Goal: Transaction & Acquisition: Purchase product/service

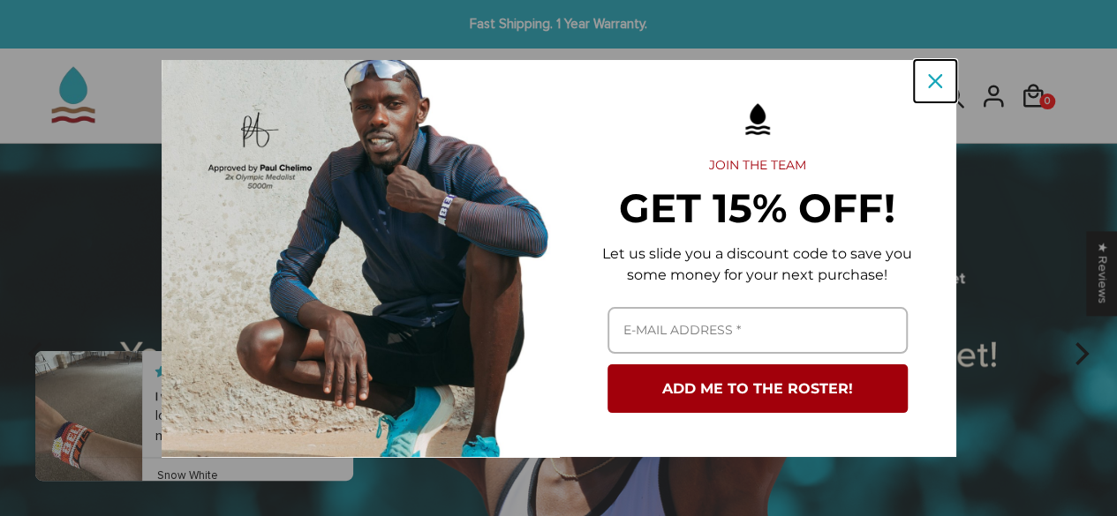
click at [917, 61] on button "Close" at bounding box center [935, 81] width 42 height 42
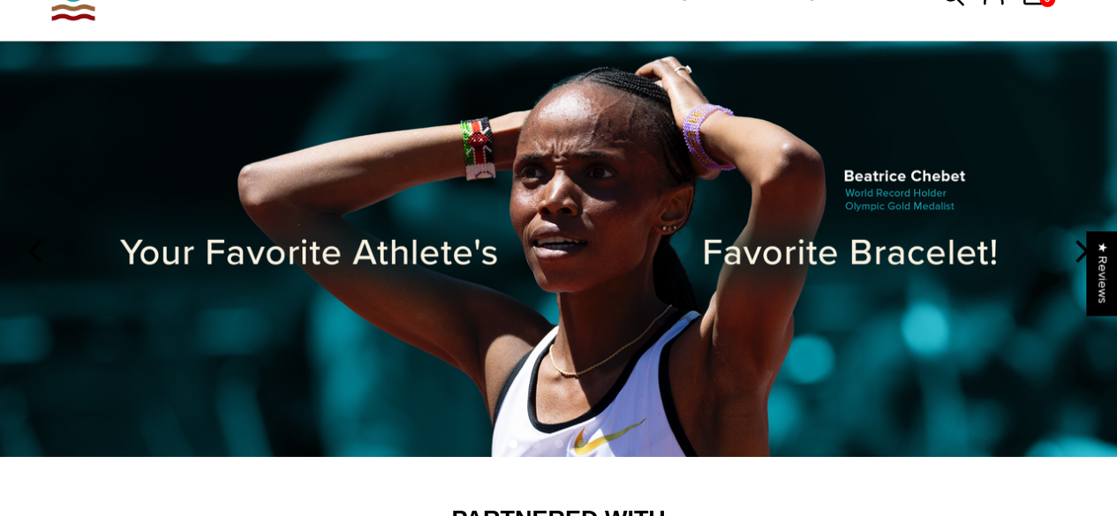
scroll to position [28, 0]
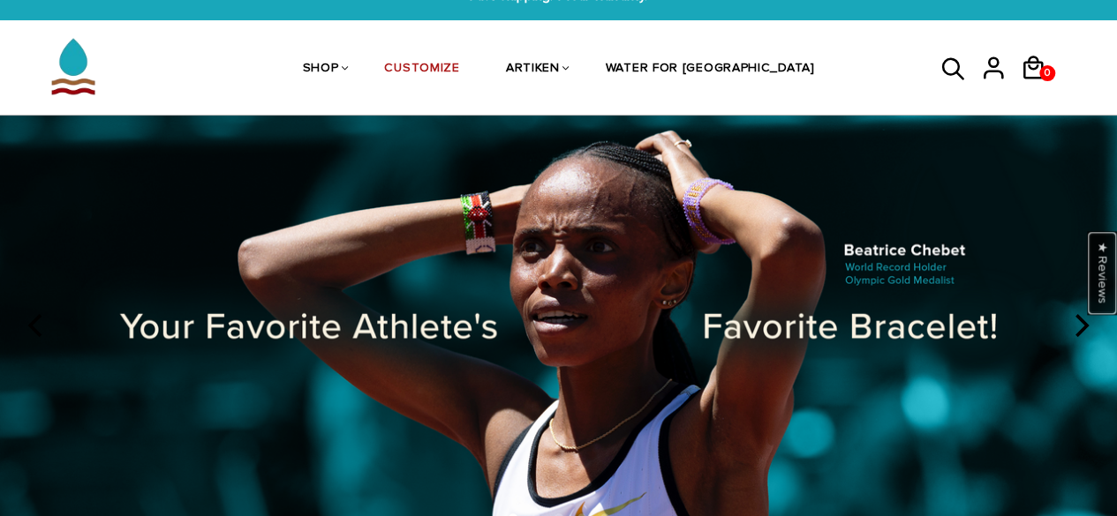
click at [1096, 310] on div "★ Reviews" at bounding box center [1102, 273] width 30 height 84
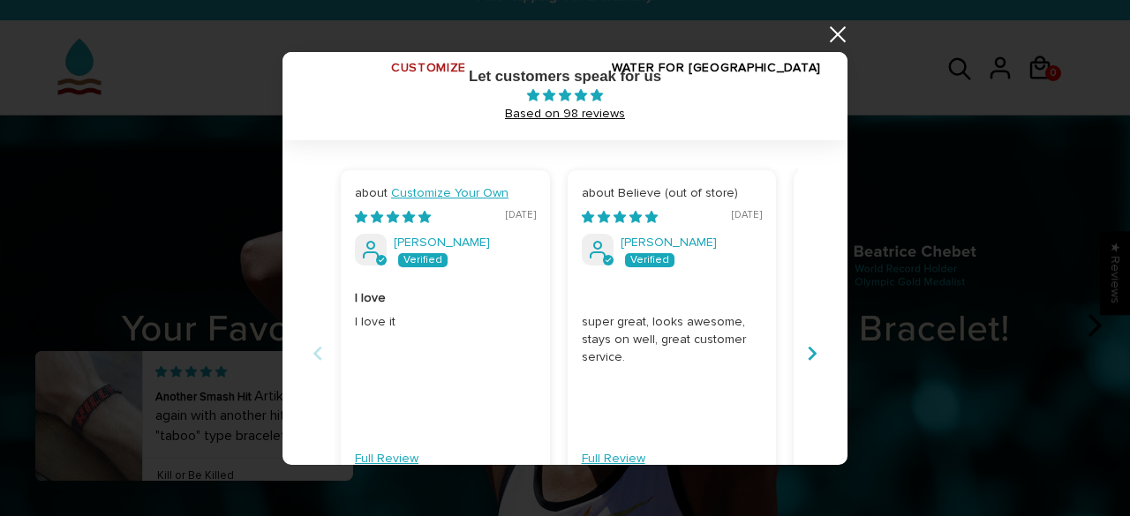
click at [835, 22] on div at bounding box center [565, 258] width 1130 height 516
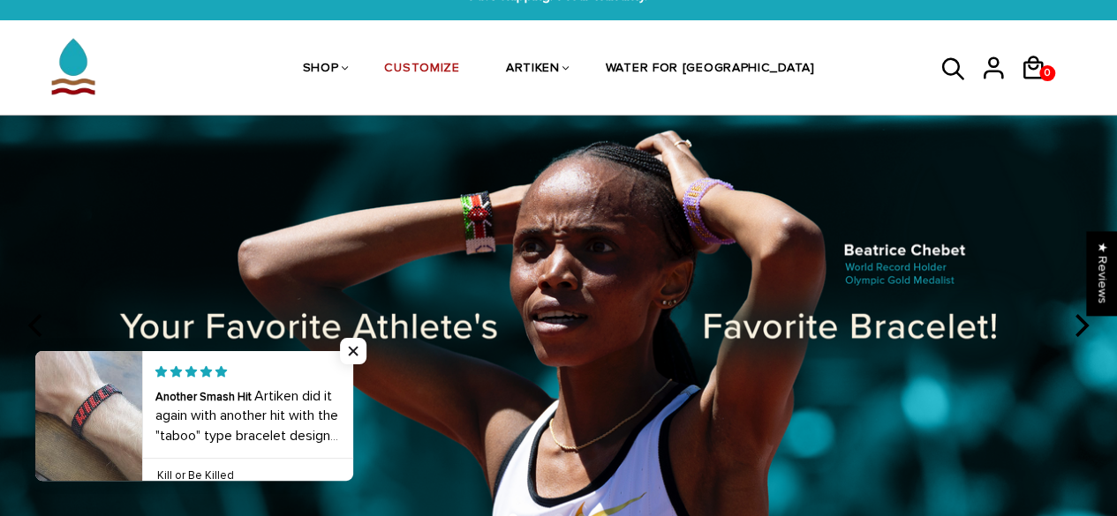
click at [1083, 333] on icon "next" at bounding box center [1082, 325] width 14 height 23
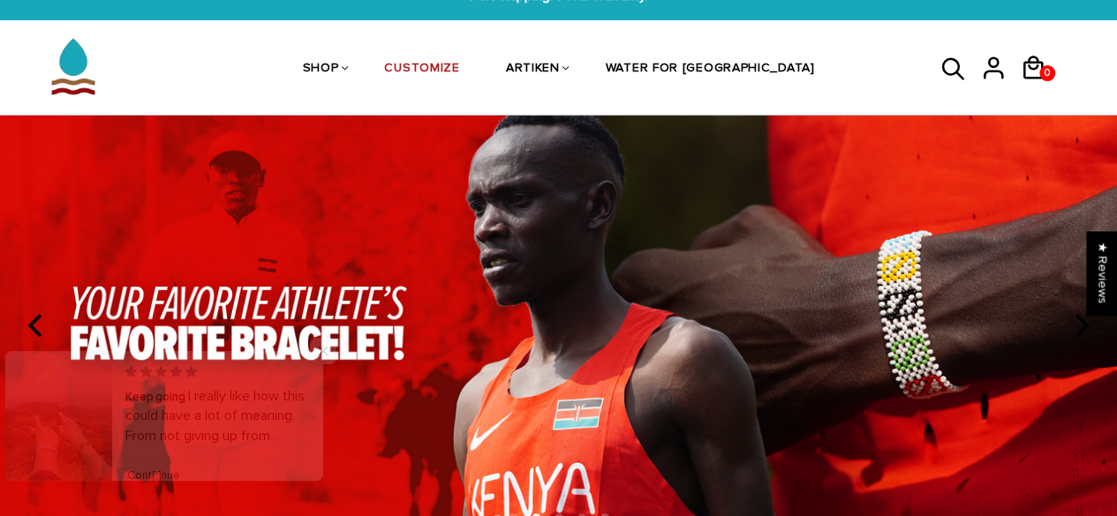
click at [1086, 350] on img at bounding box center [558, 323] width 1117 height 415
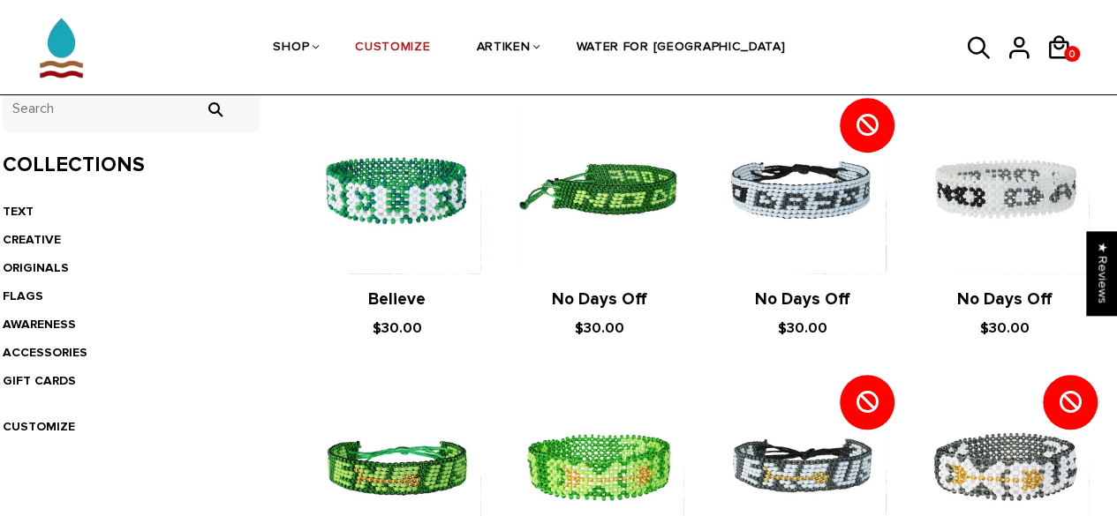
scroll to position [383, 0]
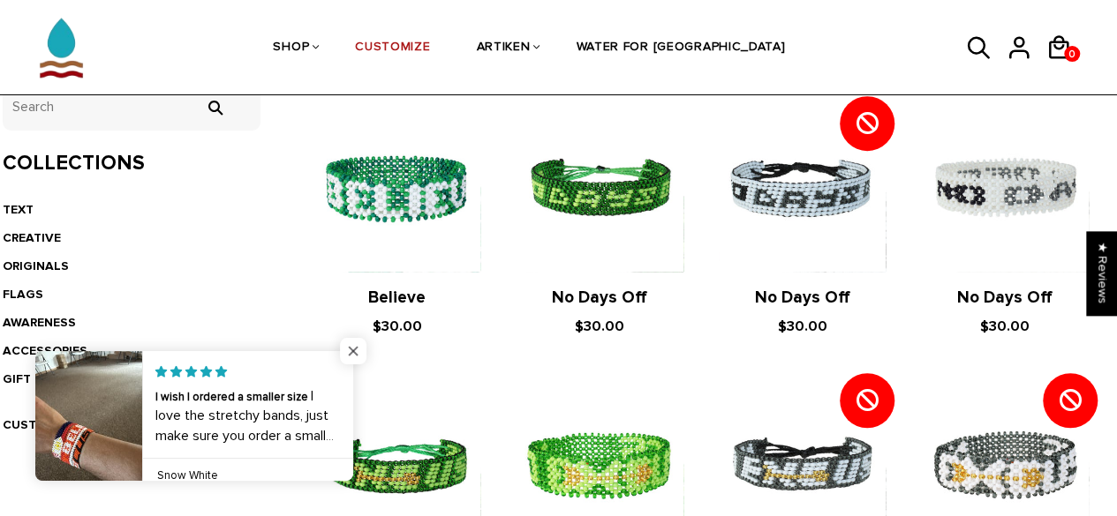
click at [356, 358] on span "Close popup widget" at bounding box center [353, 351] width 26 height 26
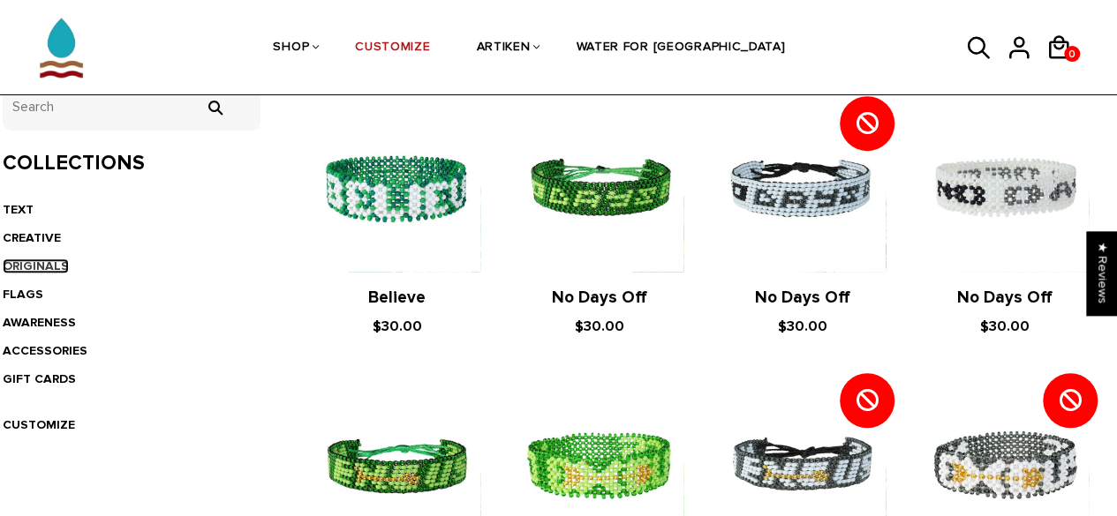
click at [41, 259] on link "ORIGINALS" at bounding box center [36, 266] width 66 height 15
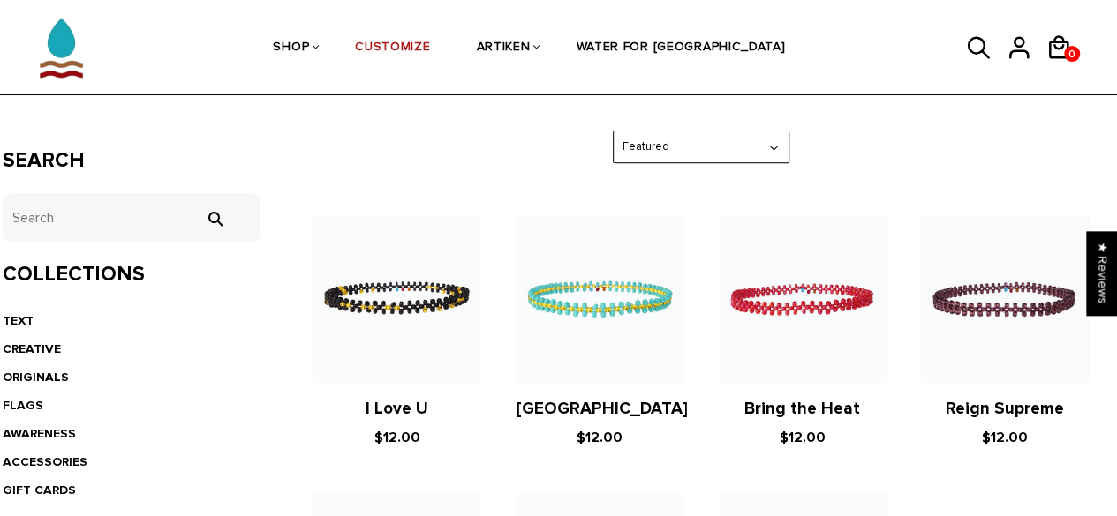
scroll to position [245, 0]
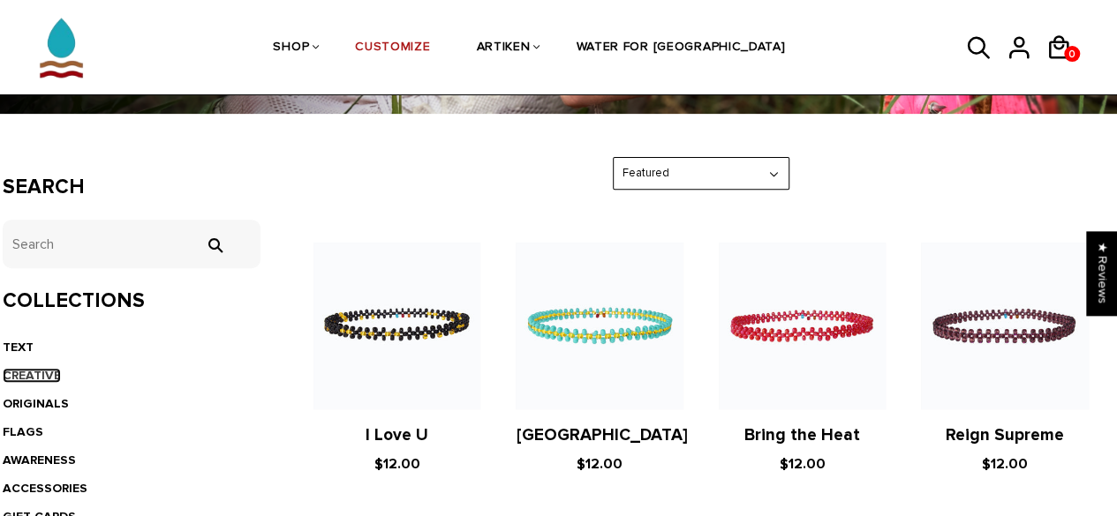
click at [29, 370] on link "CREATIVE" at bounding box center [32, 375] width 58 height 15
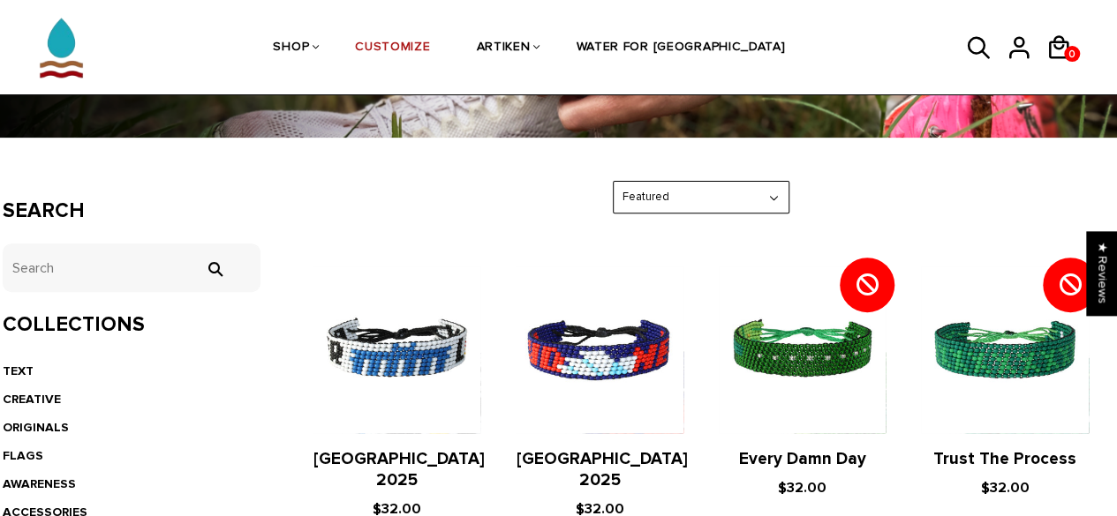
scroll to position [388, 0]
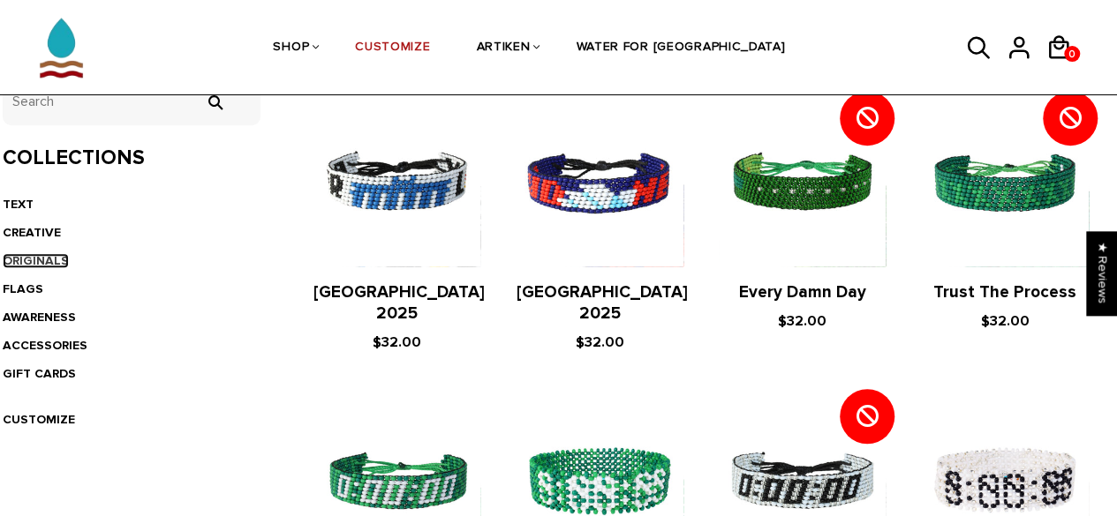
click at [41, 256] on link "ORIGINALS" at bounding box center [36, 260] width 66 height 15
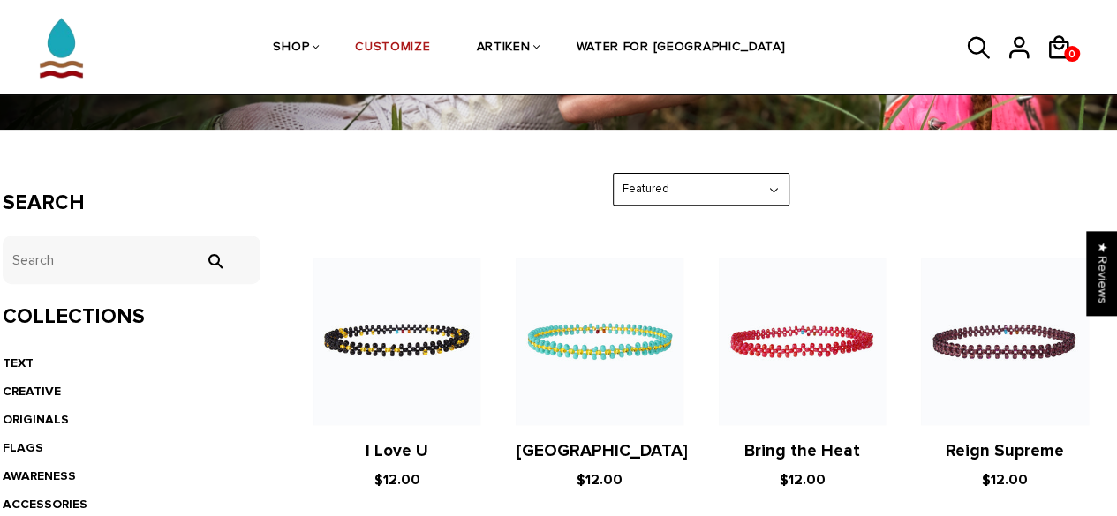
scroll to position [328, 0]
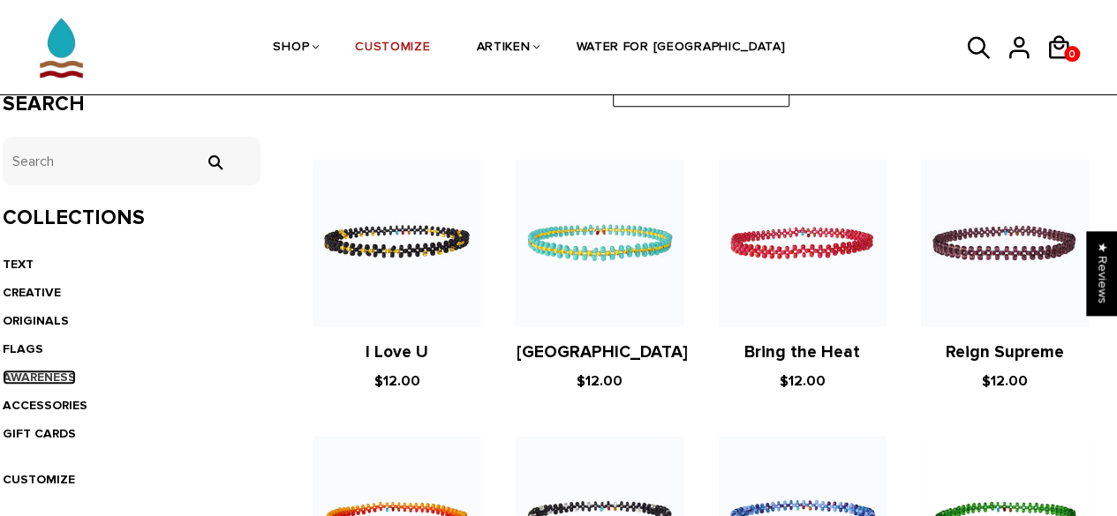
click at [47, 380] on link "AWARENESS" at bounding box center [39, 377] width 73 height 15
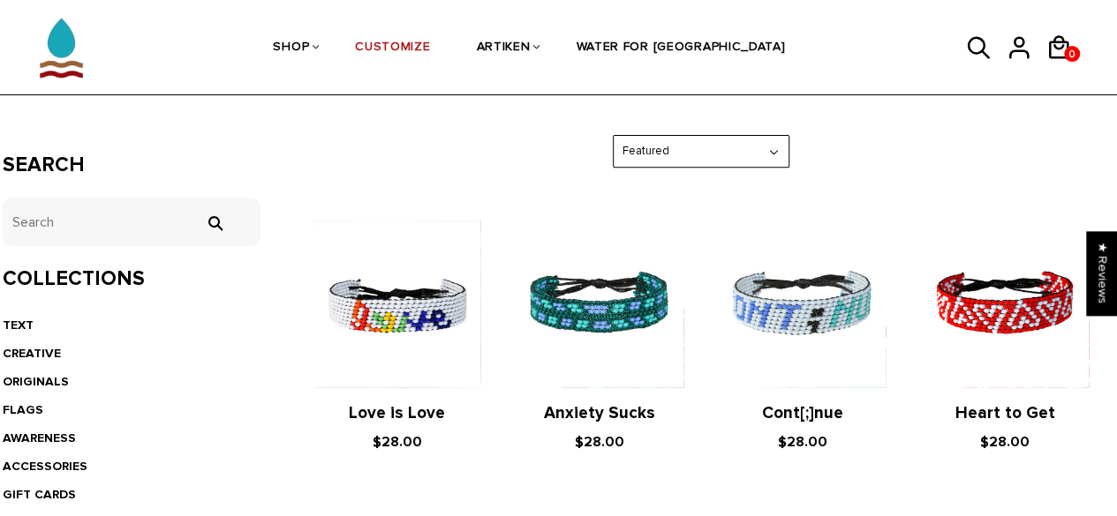
scroll to position [297, 0]
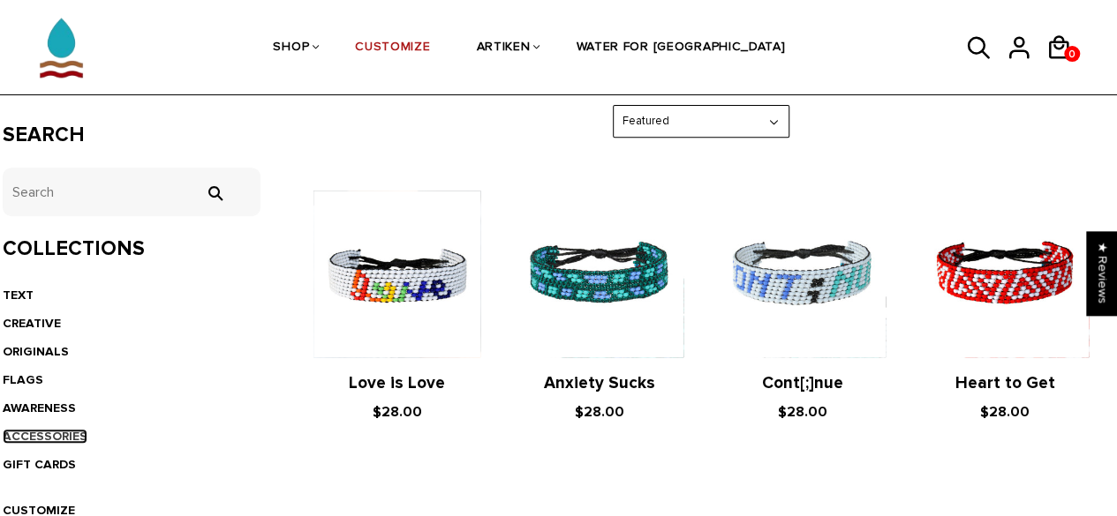
click at [56, 433] on link "ACCESSORIES" at bounding box center [45, 436] width 85 height 15
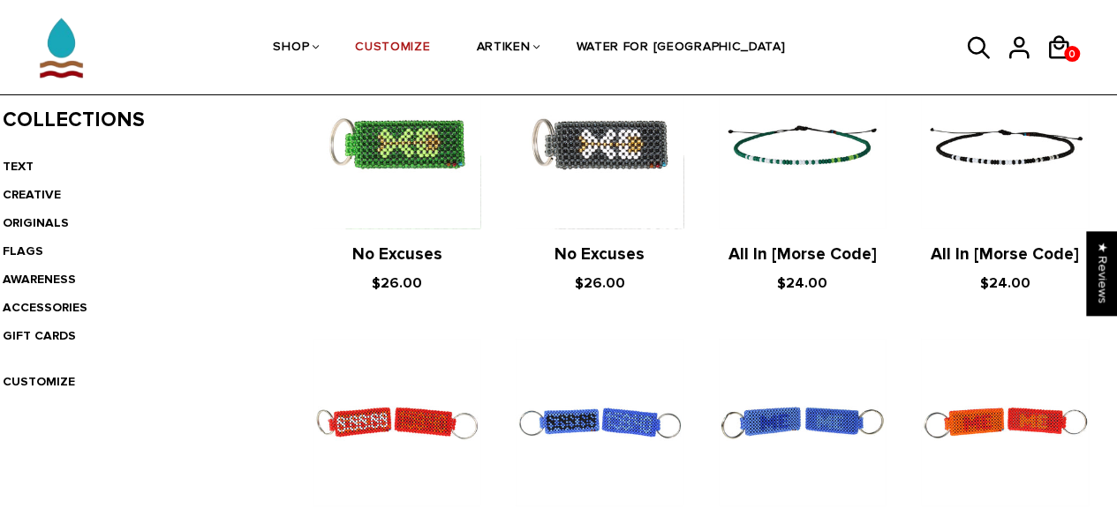
scroll to position [437, 0]
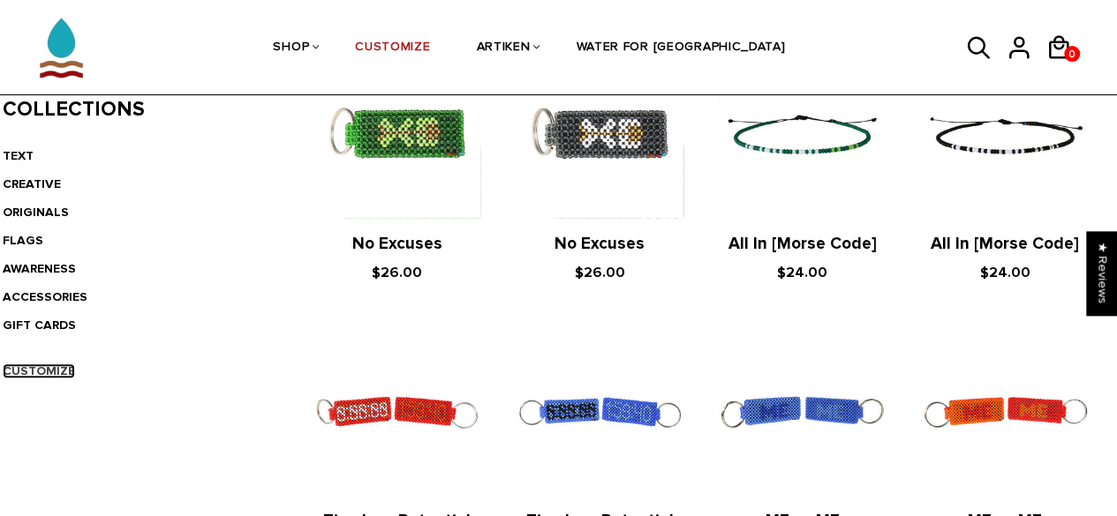
click at [51, 368] on link "CUSTOMIZE" at bounding box center [39, 371] width 72 height 15
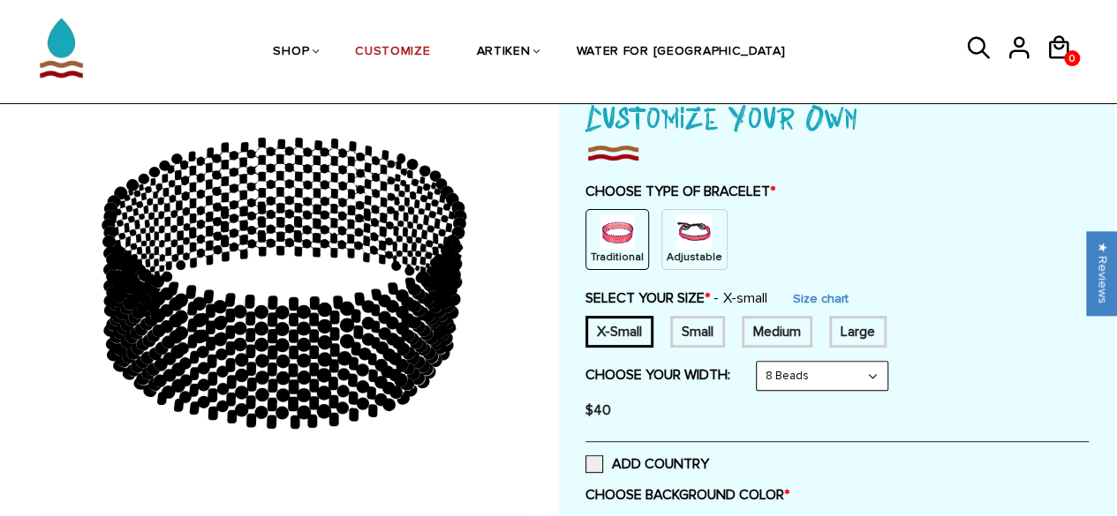
scroll to position [125, 0]
click at [689, 243] on img at bounding box center [693, 232] width 35 height 35
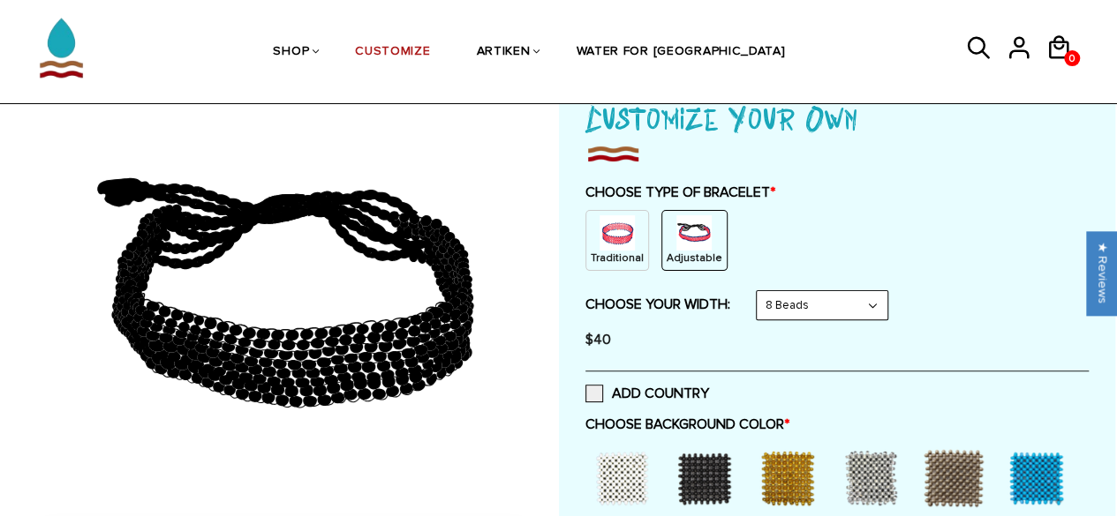
click at [788, 303] on select "8 Beads 6 Beads 10 Beads" at bounding box center [821, 305] width 131 height 28
click at [759, 291] on select "8 Beads 6 Beads 10 Beads" at bounding box center [821, 305] width 131 height 28
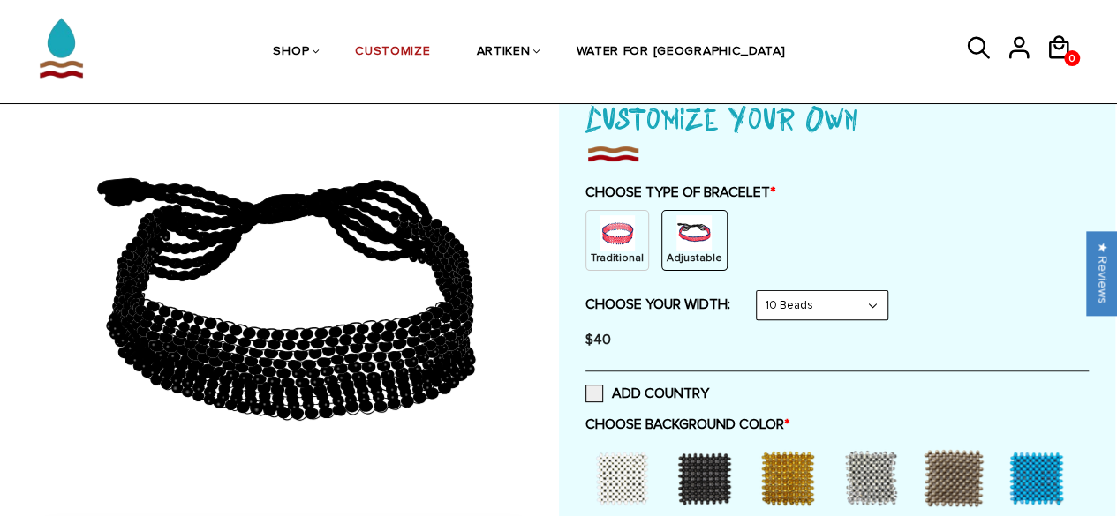
click at [819, 309] on select "8 Beads 6 Beads 10 Beads" at bounding box center [821, 305] width 131 height 28
click at [759, 291] on select "8 Beads 6 Beads 10 Beads" at bounding box center [821, 305] width 131 height 28
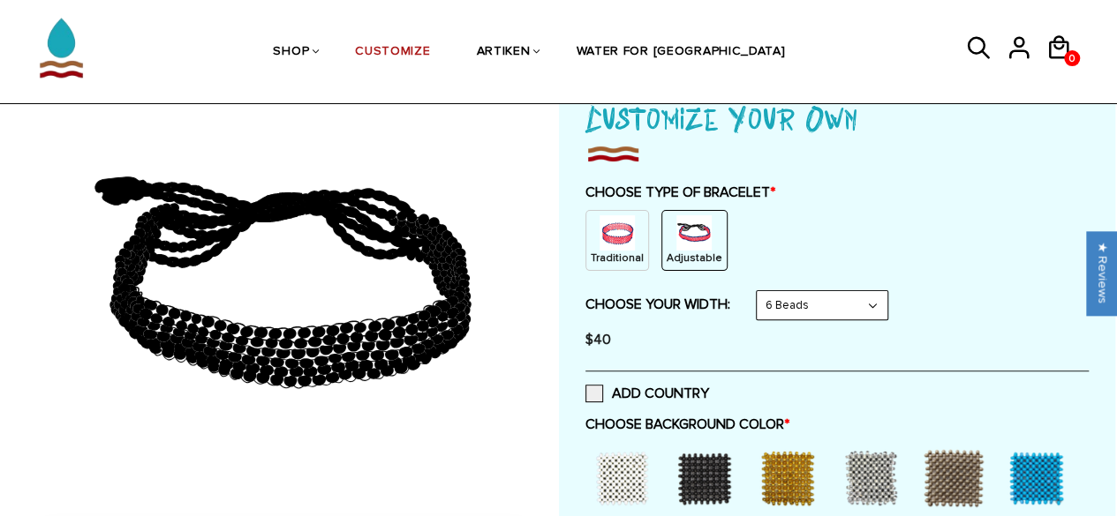
click at [816, 297] on select "8 Beads 6 Beads 10 Beads" at bounding box center [821, 305] width 131 height 28
select select "8-beads"
click at [759, 291] on select "8 Beads 6 Beads 10 Beads" at bounding box center [821, 305] width 131 height 28
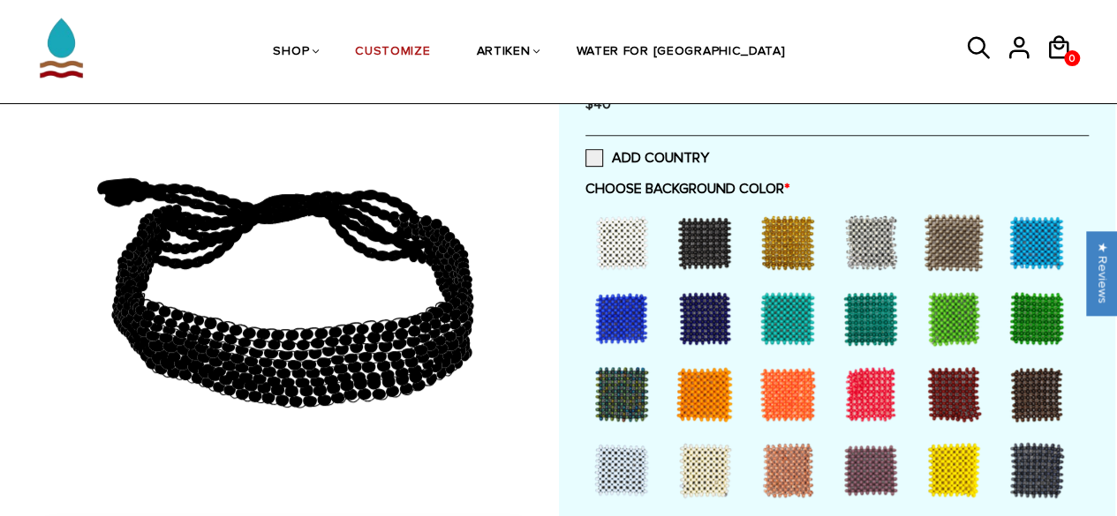
scroll to position [362, 0]
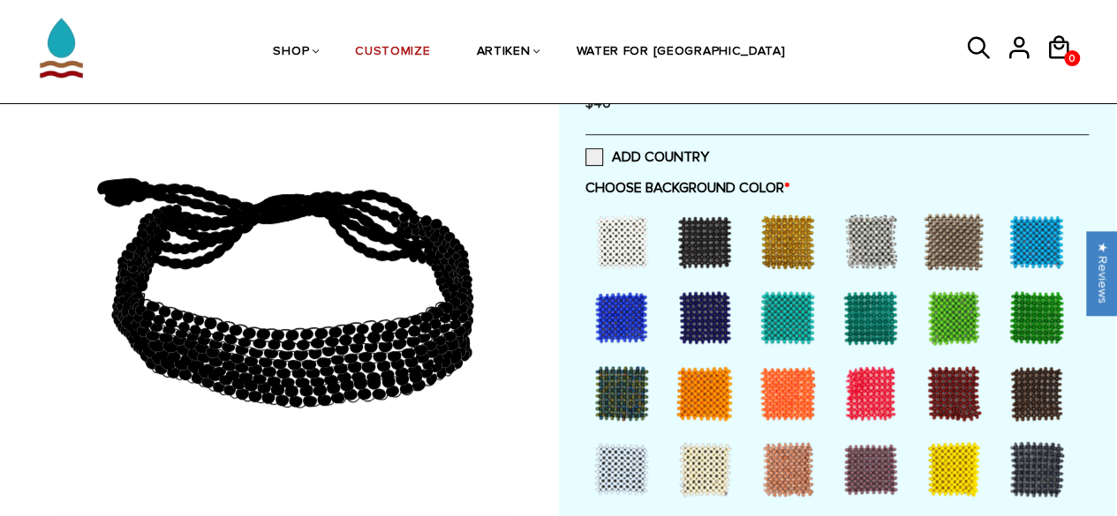
click at [778, 388] on div at bounding box center [787, 393] width 71 height 71
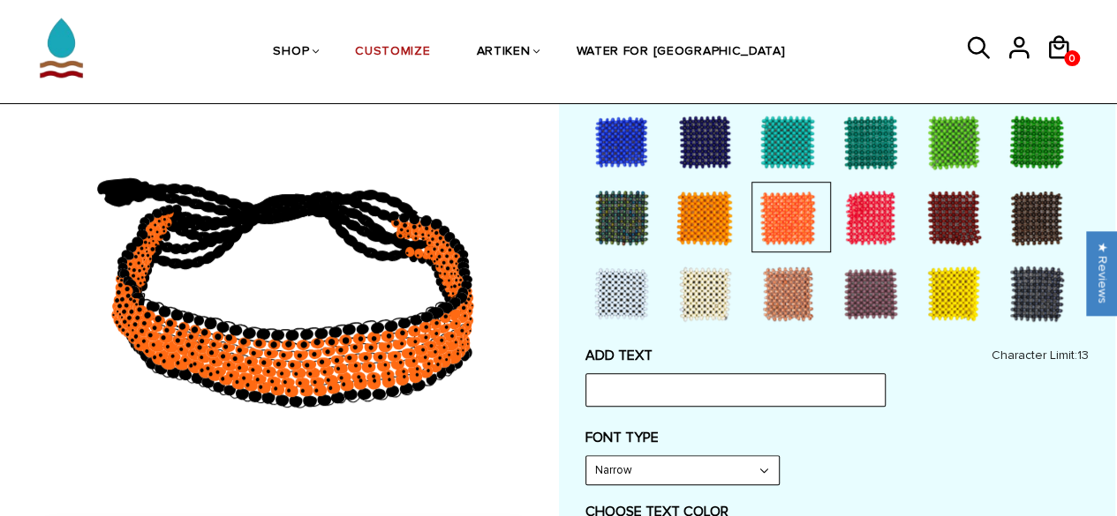
scroll to position [538, 0]
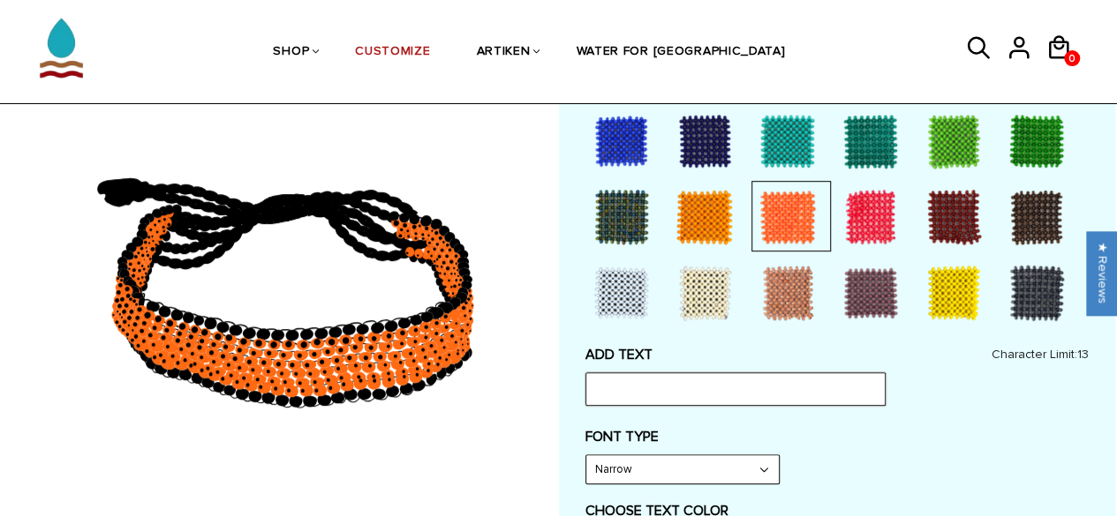
click at [666, 382] on input "text" at bounding box center [735, 390] width 300 height 34
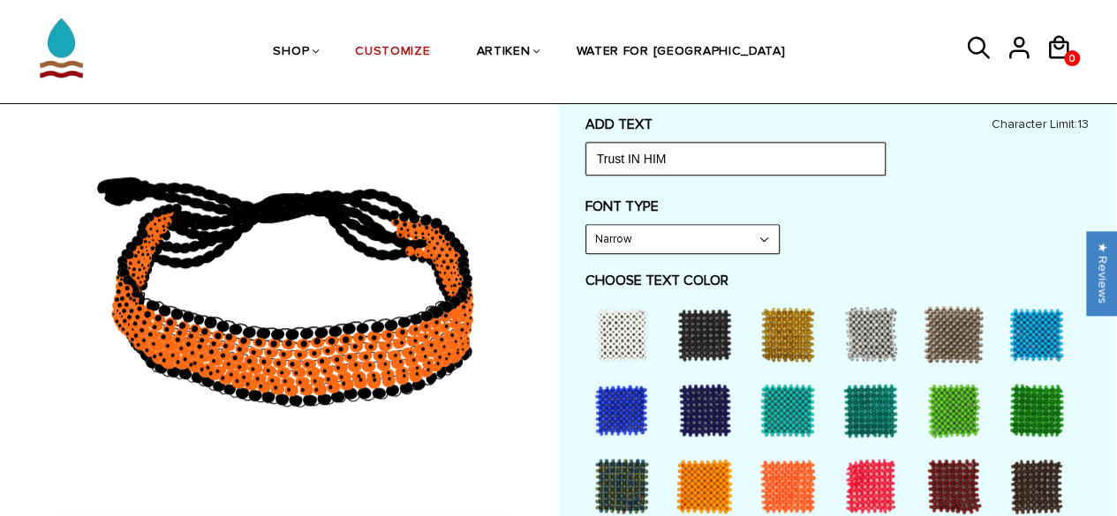
scroll to position [857, 0]
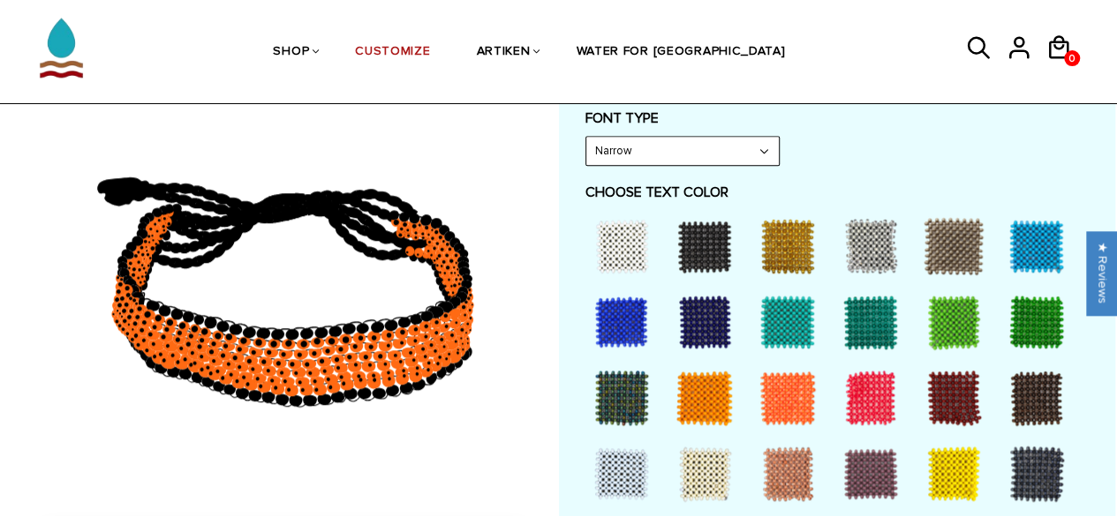
type input "Trust IN HIM"
click at [866, 412] on div at bounding box center [870, 398] width 71 height 71
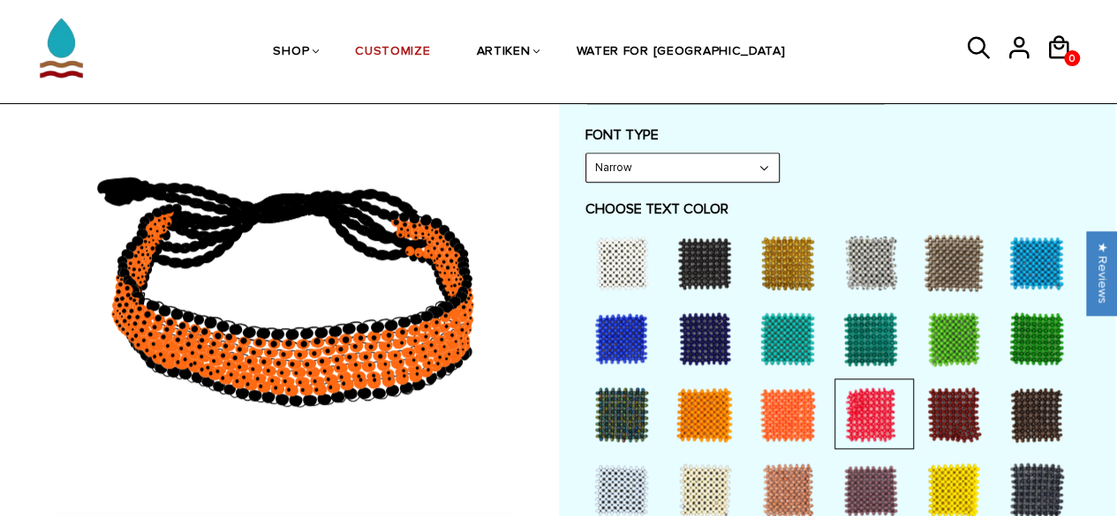
scroll to position [839, 0]
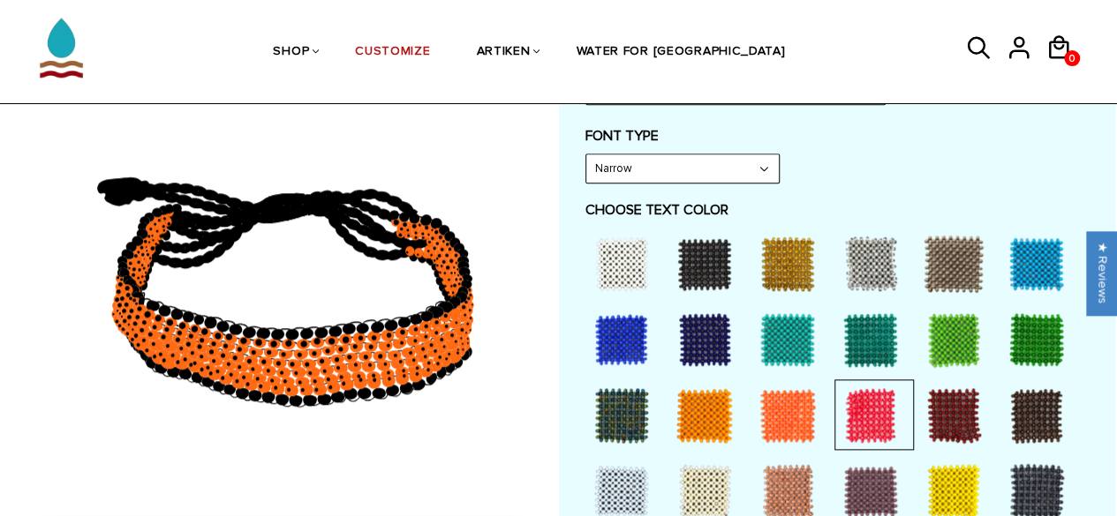
click at [752, 156] on select "Narrow Bold" at bounding box center [682, 168] width 192 height 28
click at [868, 133] on label "FONT TYPE" at bounding box center [836, 136] width 503 height 18
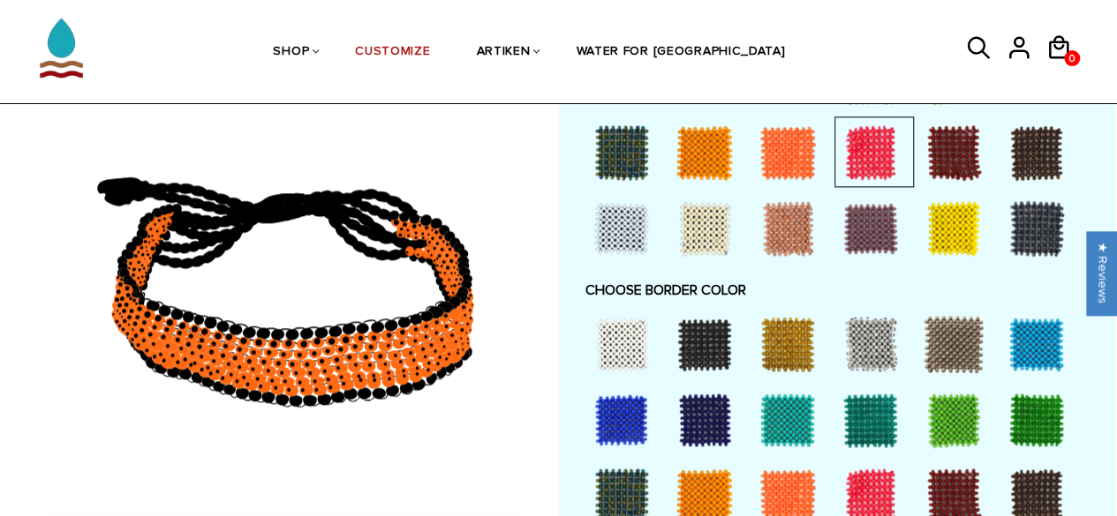
scroll to position [1120, 0]
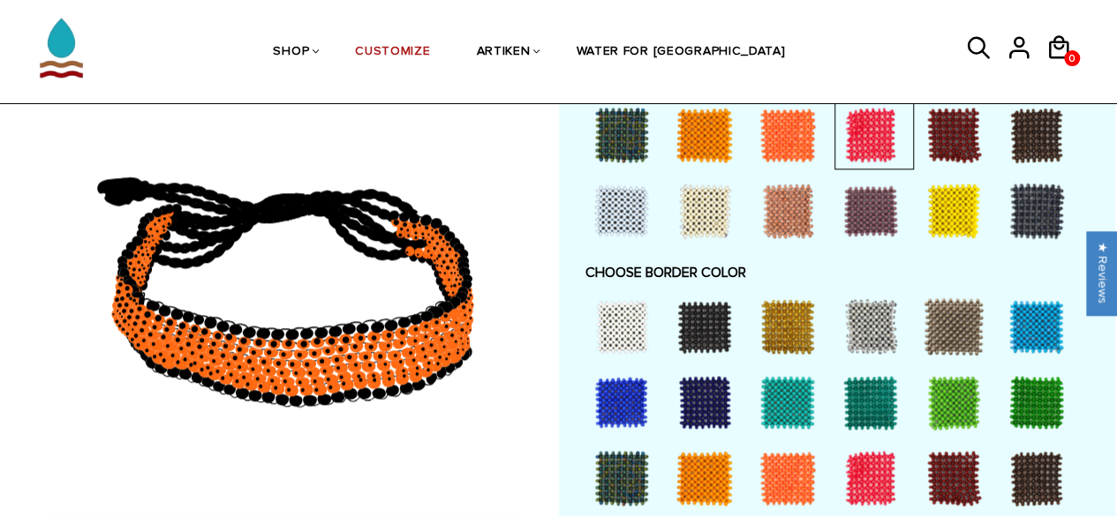
click at [877, 458] on div at bounding box center [870, 478] width 71 height 71
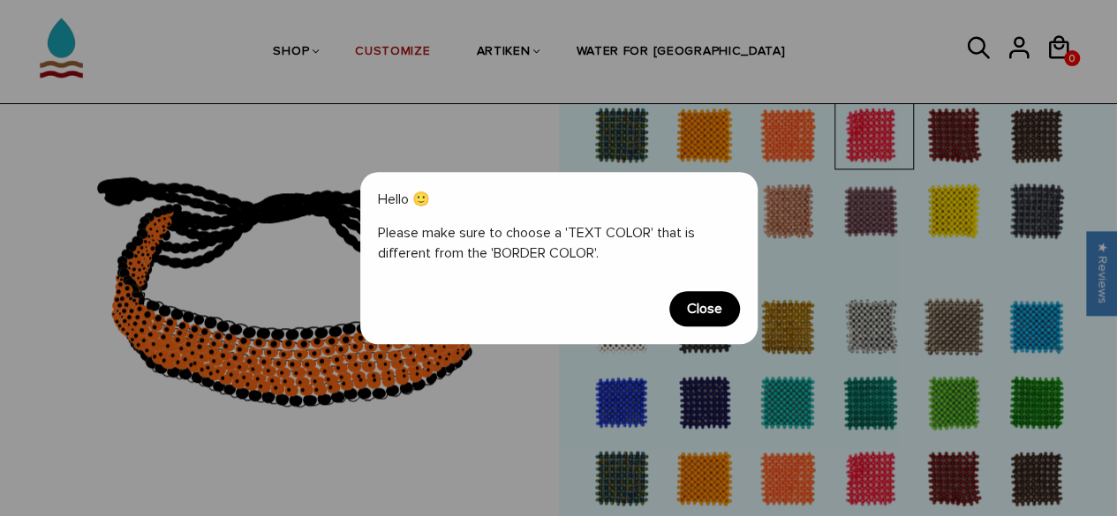
click at [706, 319] on span "Close" at bounding box center [704, 308] width 71 height 35
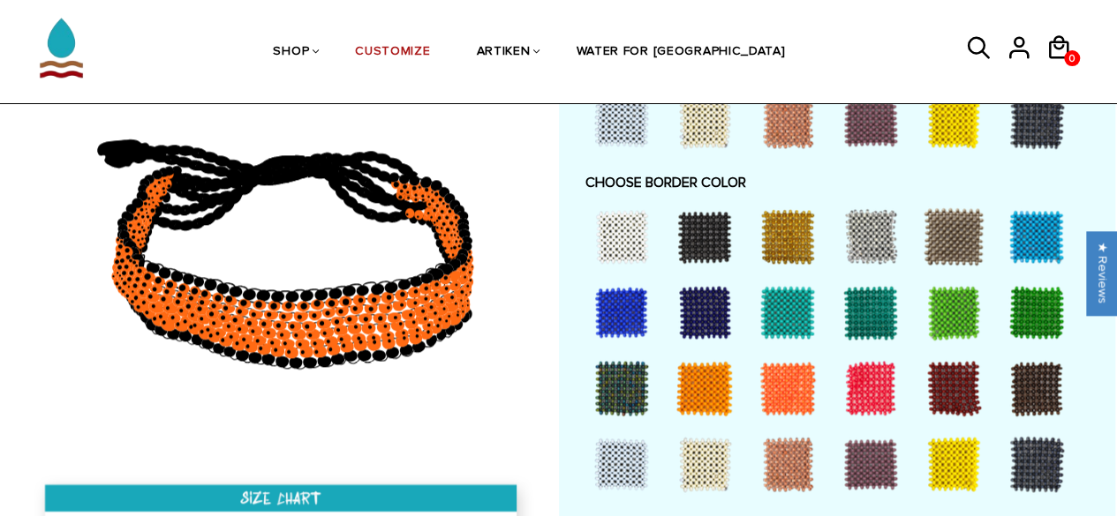
scroll to position [1323, 0]
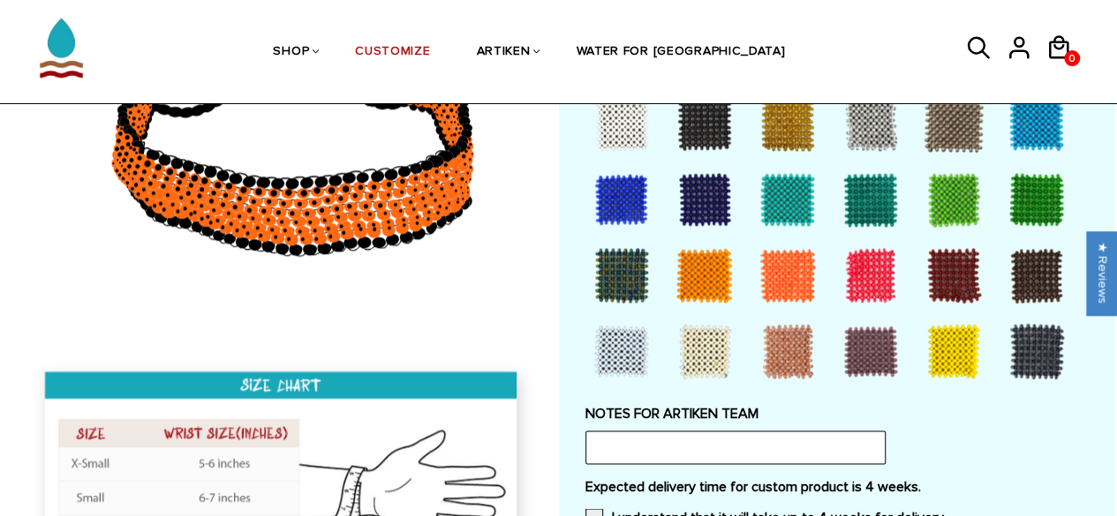
click at [928, 360] on div at bounding box center [953, 351] width 71 height 71
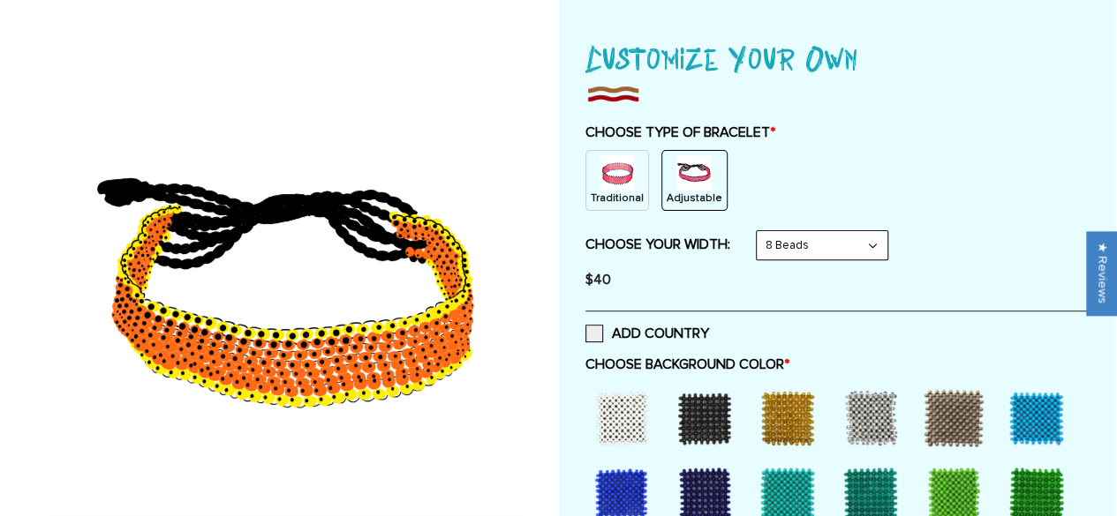
scroll to position [0, 0]
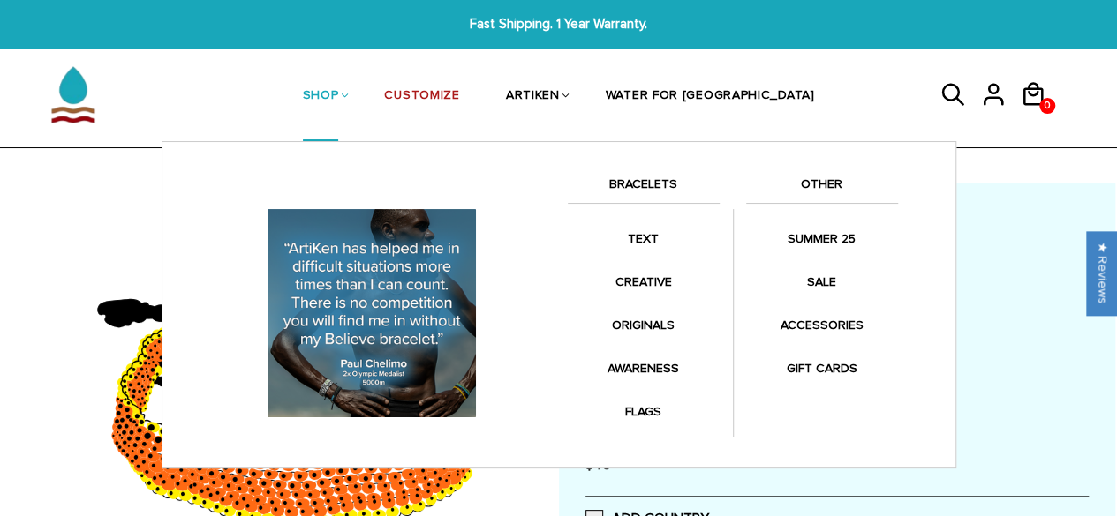
click at [339, 87] on link "SHOP" at bounding box center [321, 96] width 36 height 91
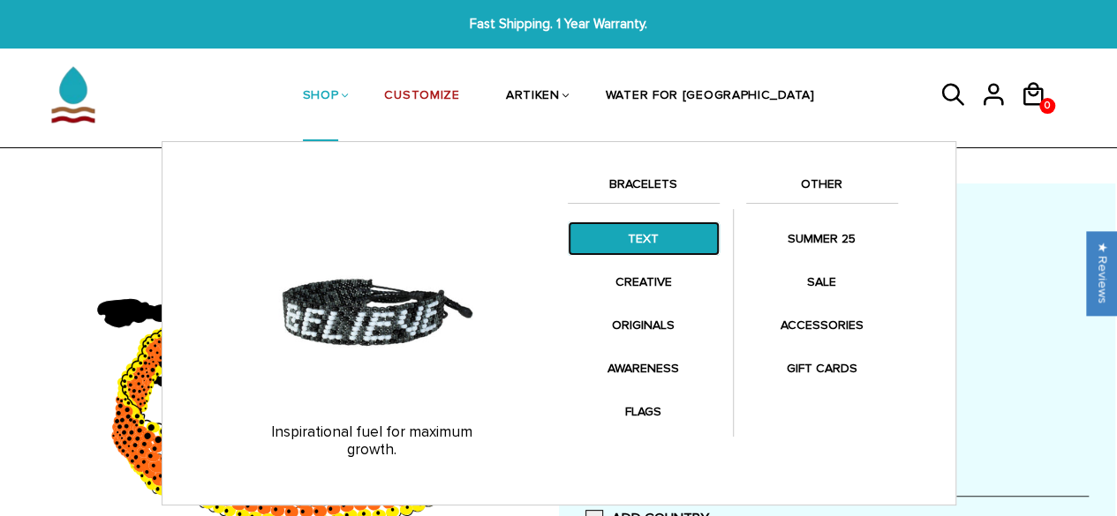
click at [643, 230] on link "TEXT" at bounding box center [644, 239] width 152 height 34
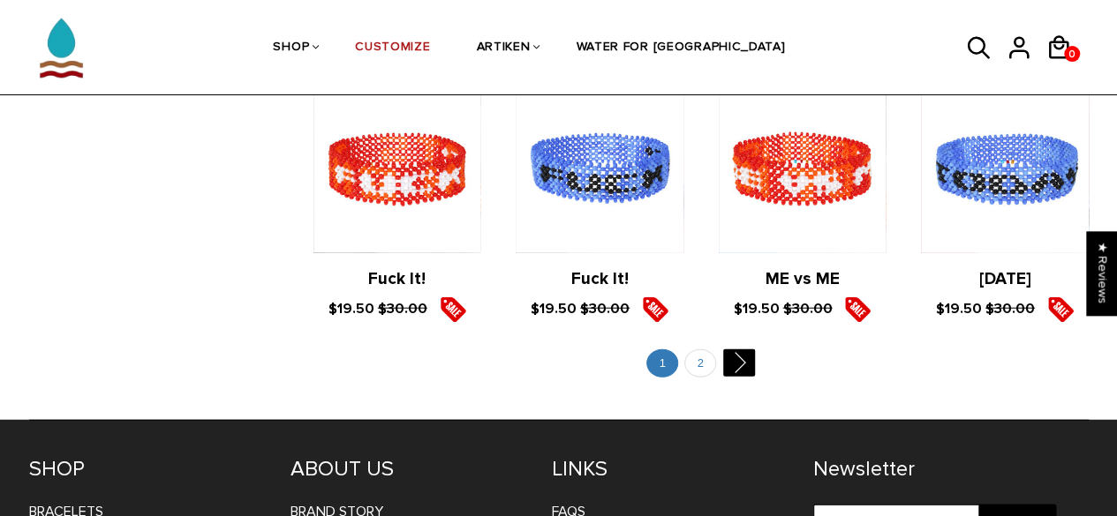
scroll to position [2069, 0]
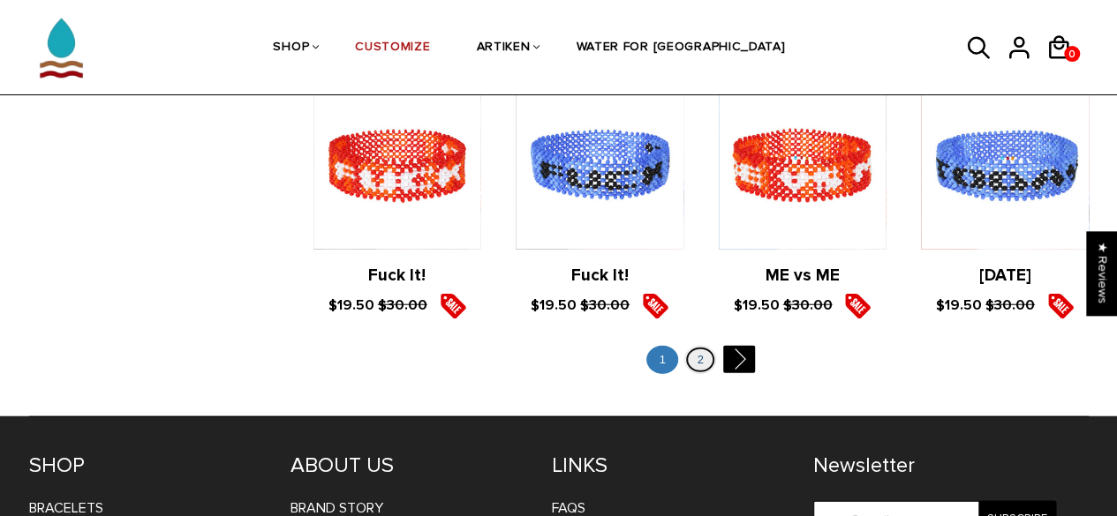
click at [703, 357] on link "2" at bounding box center [700, 360] width 32 height 29
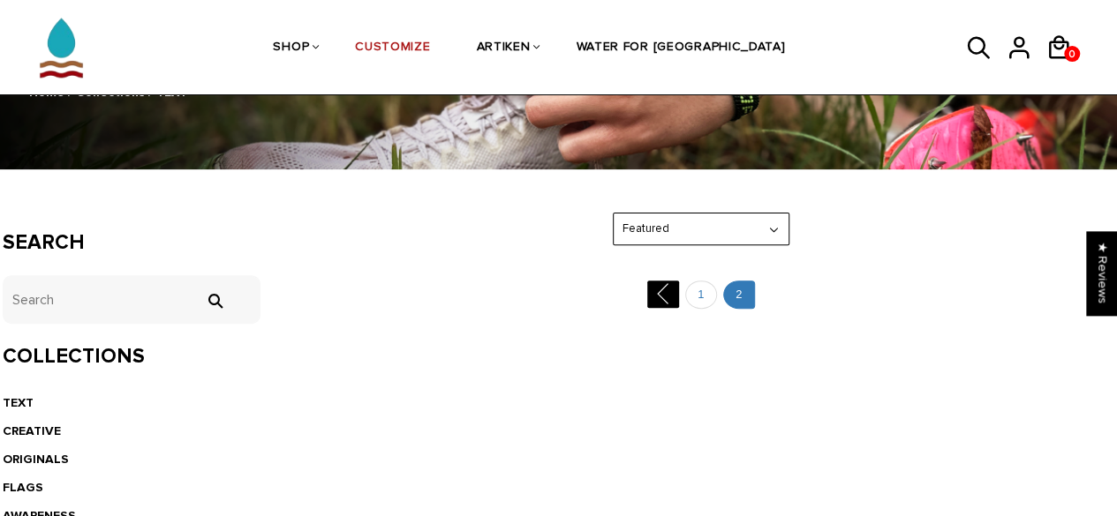
scroll to position [170, 0]
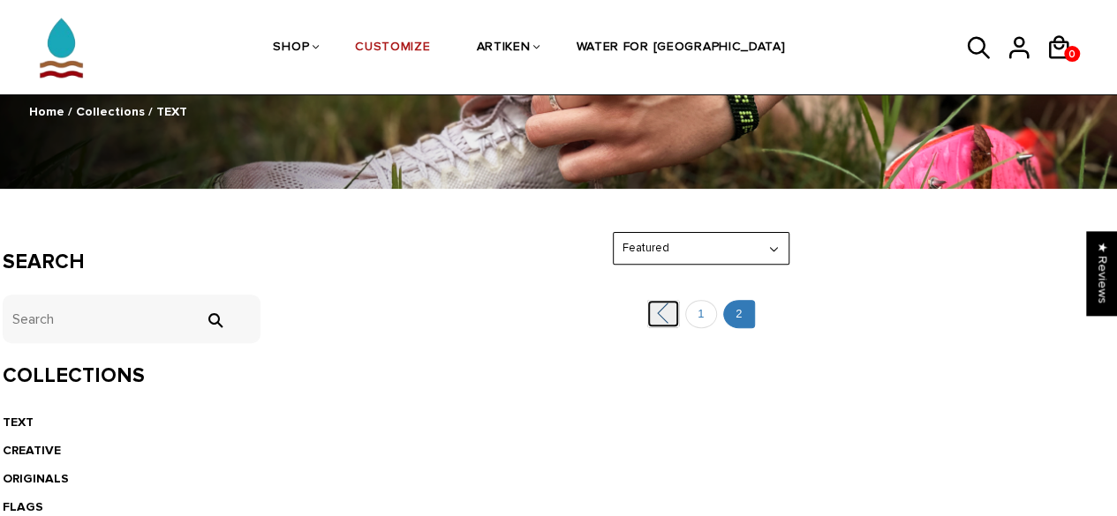
click at [669, 306] on link "" at bounding box center [663, 313] width 32 height 27
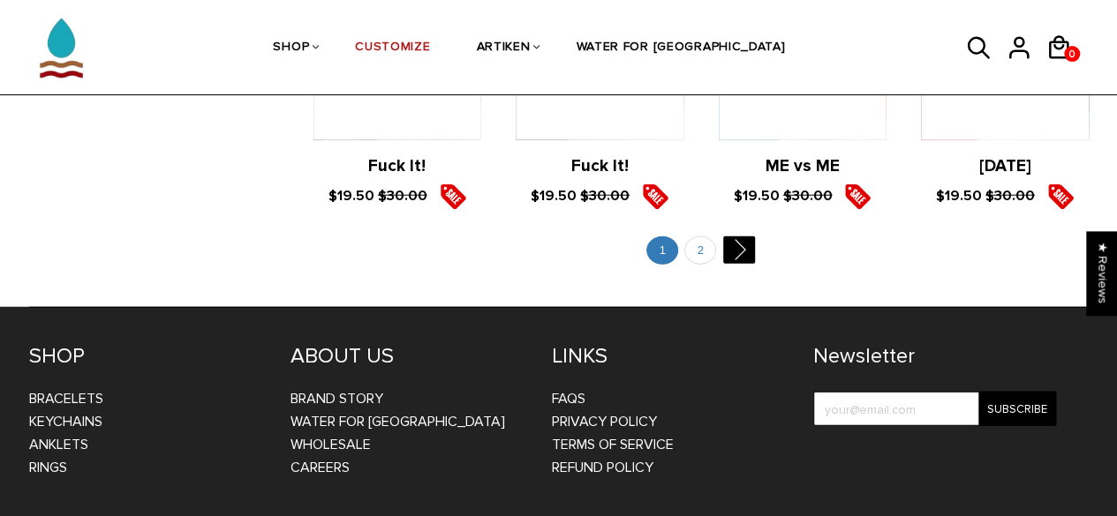
scroll to position [2180, 0]
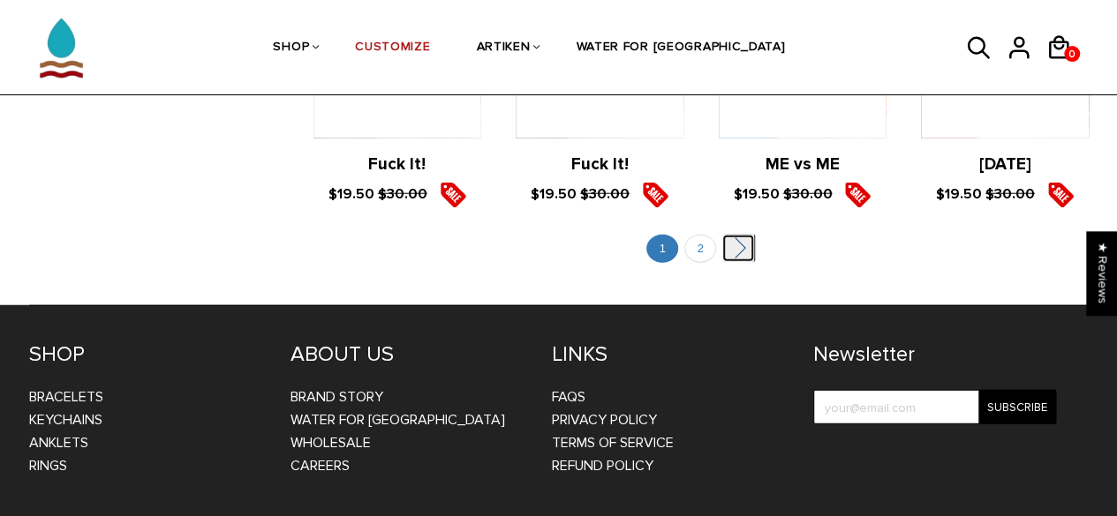
click at [750, 249] on link "" at bounding box center [738, 248] width 32 height 27
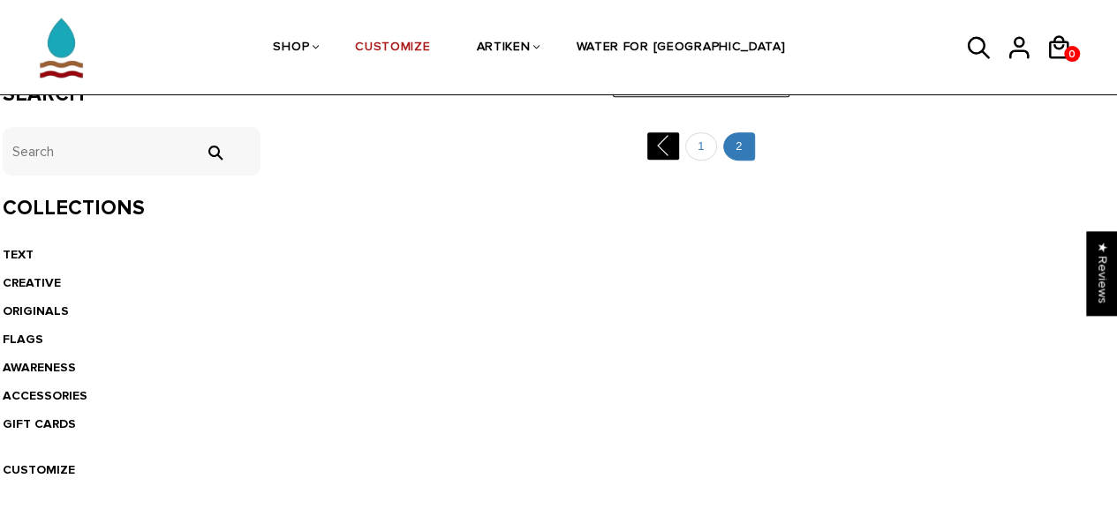
scroll to position [342, 0]
